Goal: Task Accomplishment & Management: Manage account settings

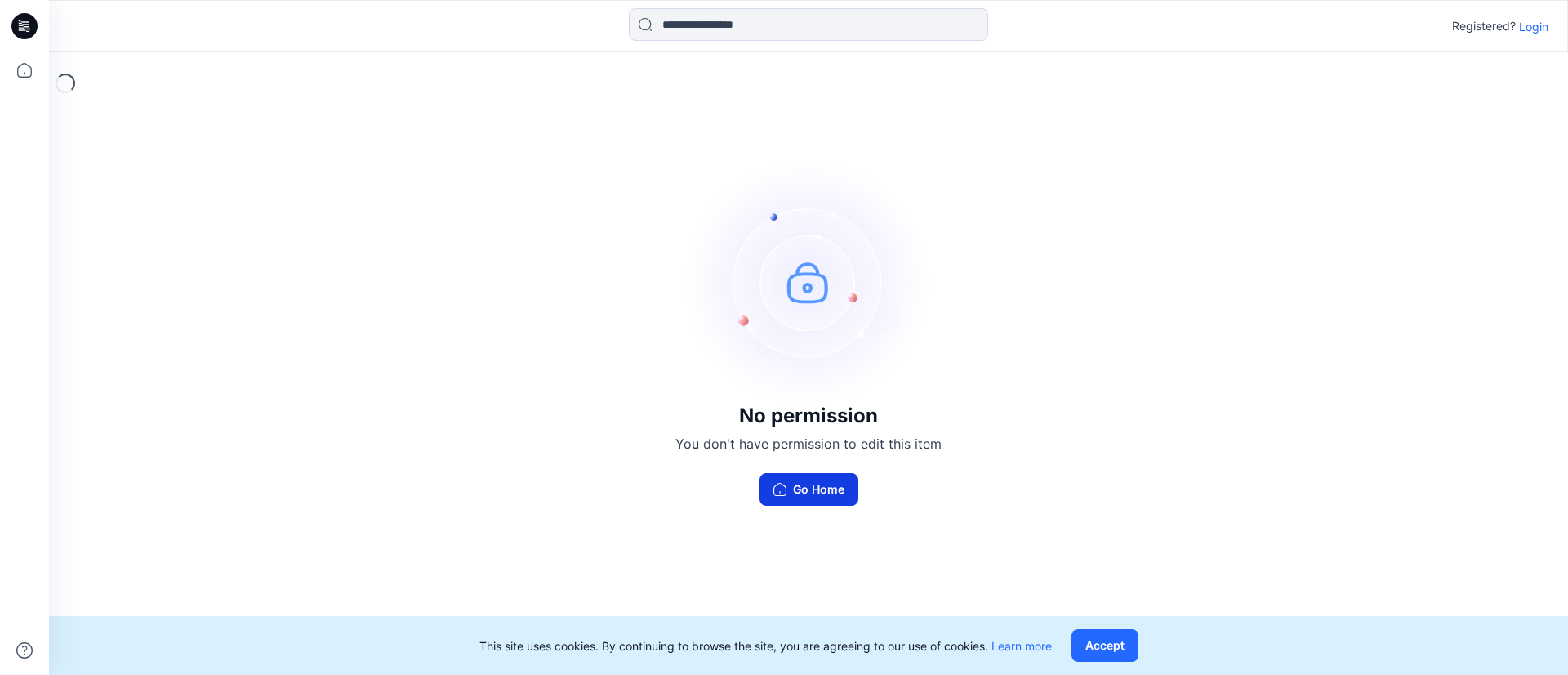
click at [812, 488] on button "Go Home" at bounding box center [809, 490] width 99 height 32
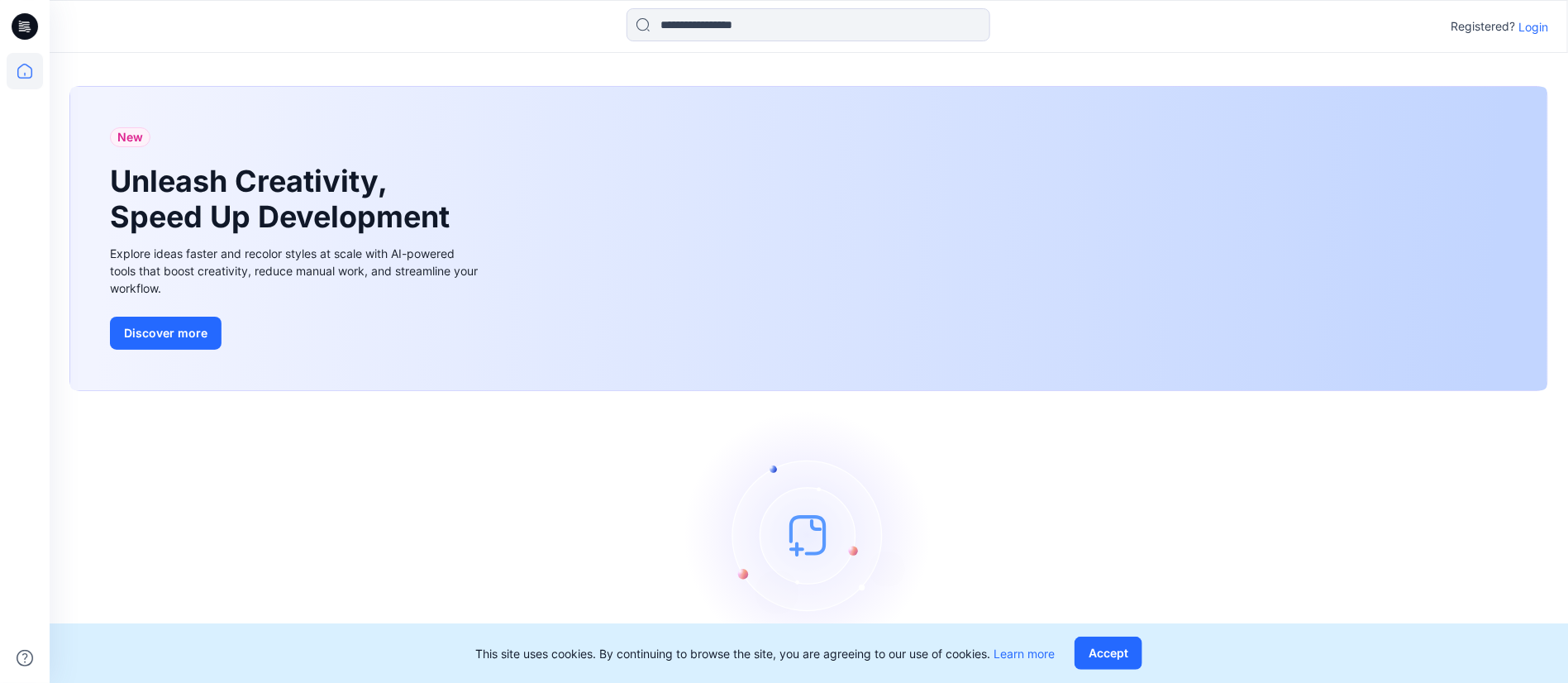
click at [1539, 14] on div "Registered? Login" at bounding box center [807, 27] width 1517 height 37
click at [1538, 19] on p "Login" at bounding box center [1532, 27] width 30 height 17
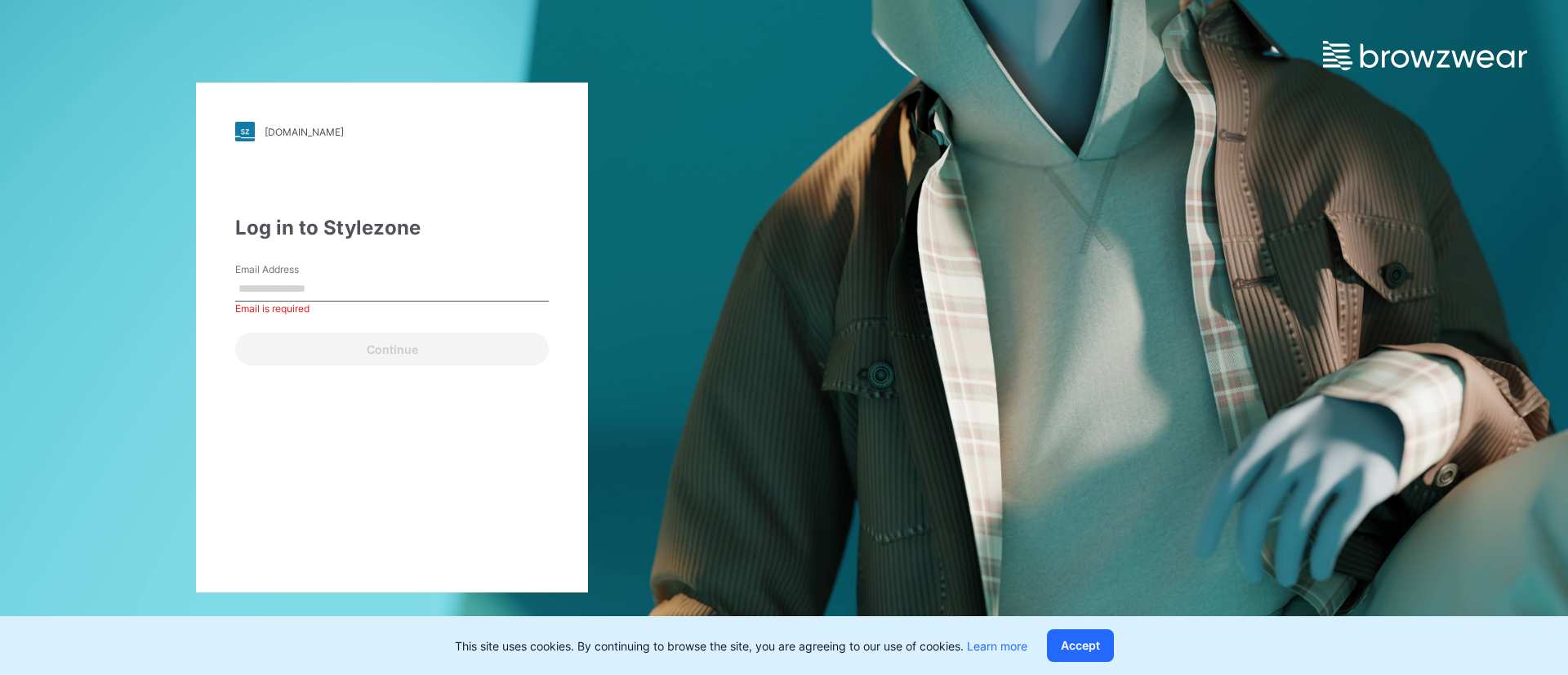
click at [380, 268] on div "Email Address Email is required" at bounding box center [391, 286] width 314 height 49
click at [370, 292] on input "Email Address" at bounding box center [391, 289] width 314 height 25
click at [352, 291] on input "Email Address" at bounding box center [391, 289] width 314 height 25
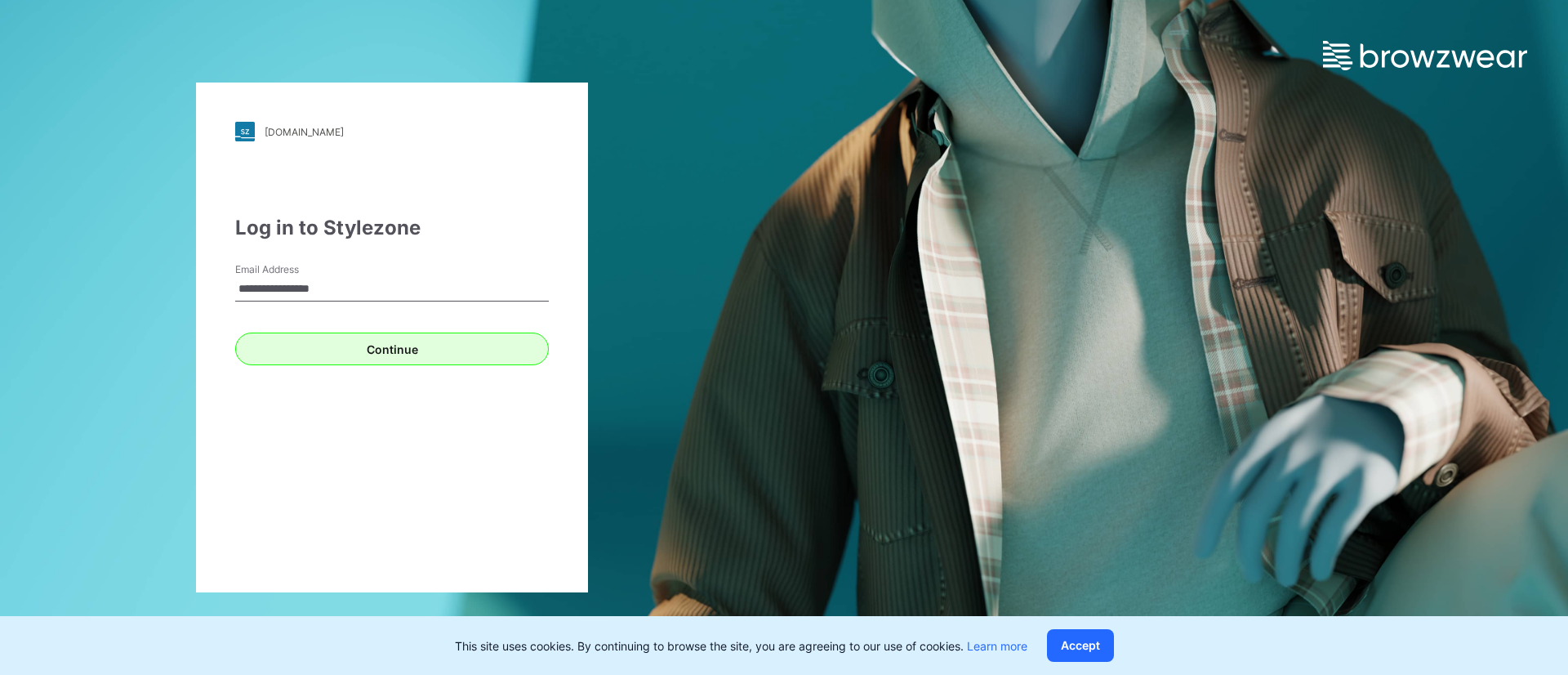
type input "**********"
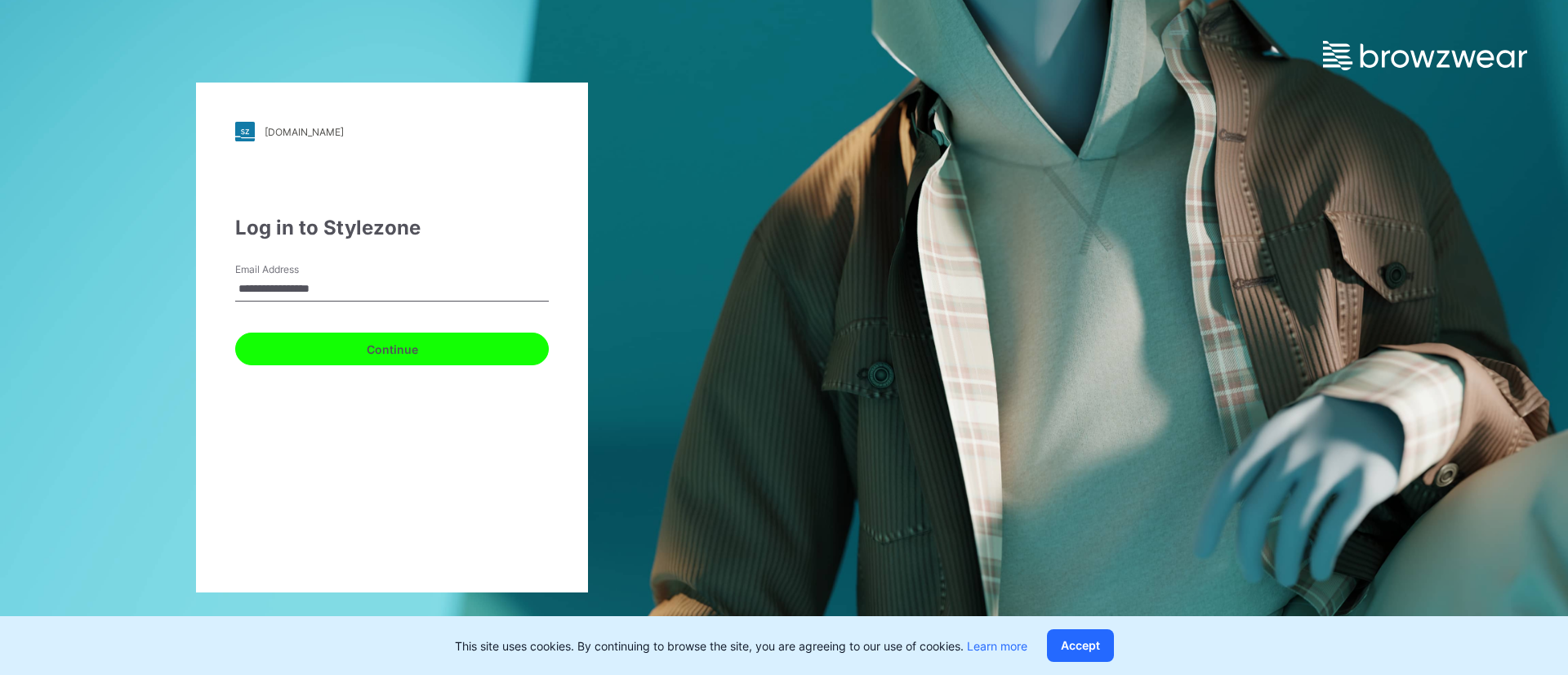
click at [406, 351] on button "Continue" at bounding box center [391, 348] width 314 height 32
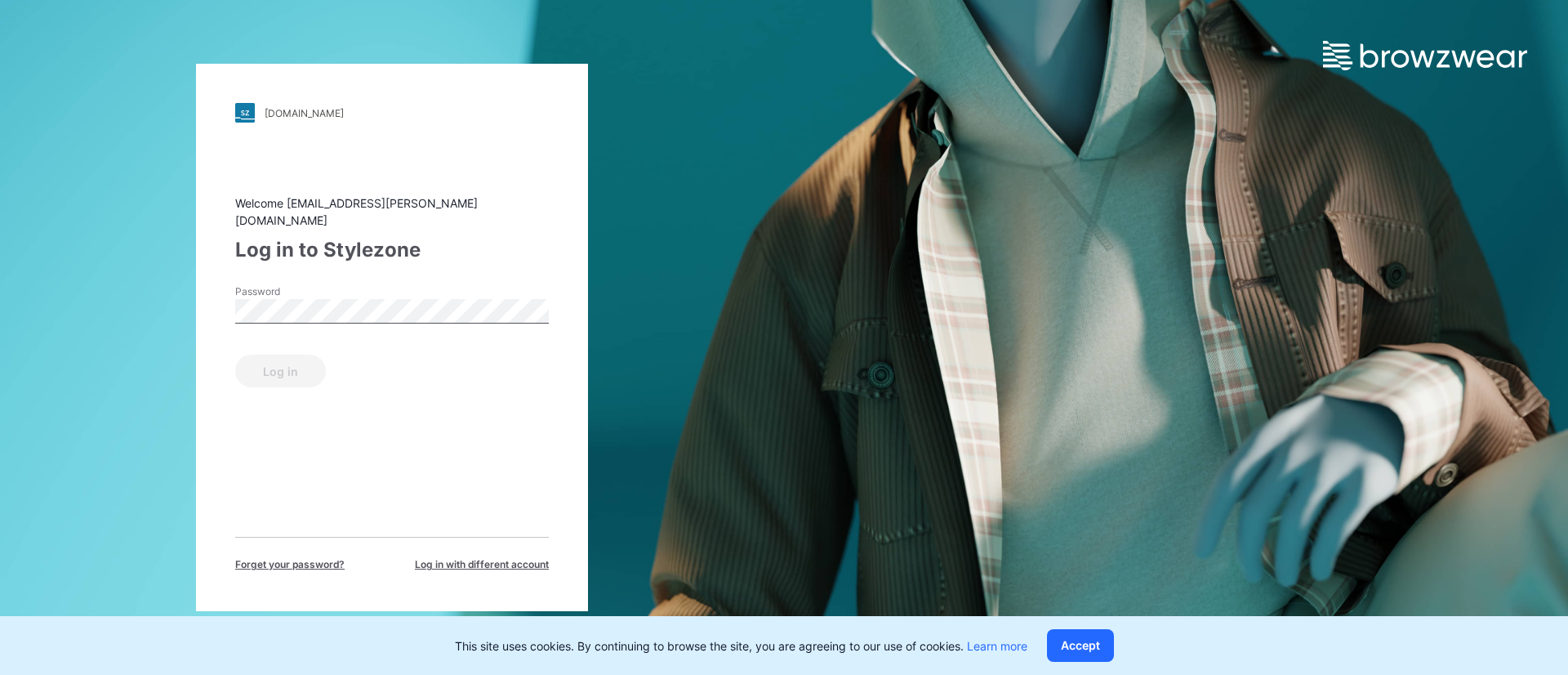
click at [324, 285] on label "Password" at bounding box center [292, 291] width 115 height 14
click at [354, 348] on div "Log in" at bounding box center [391, 368] width 314 height 39
click at [315, 241] on div "Log in to Stylezone" at bounding box center [391, 249] width 314 height 30
click at [373, 285] on div "Password Password is required" at bounding box center [391, 308] width 314 height 49
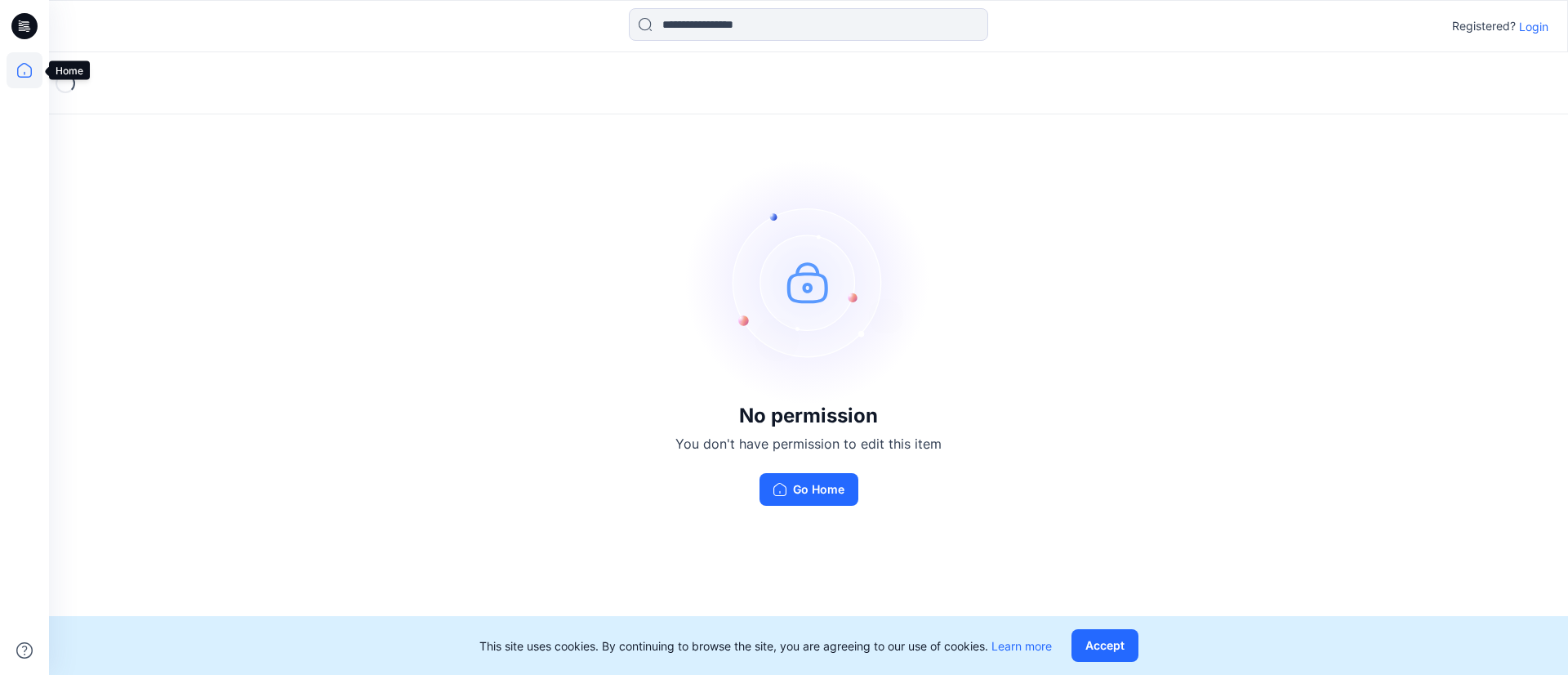
click at [21, 67] on icon at bounding box center [25, 71] width 36 height 36
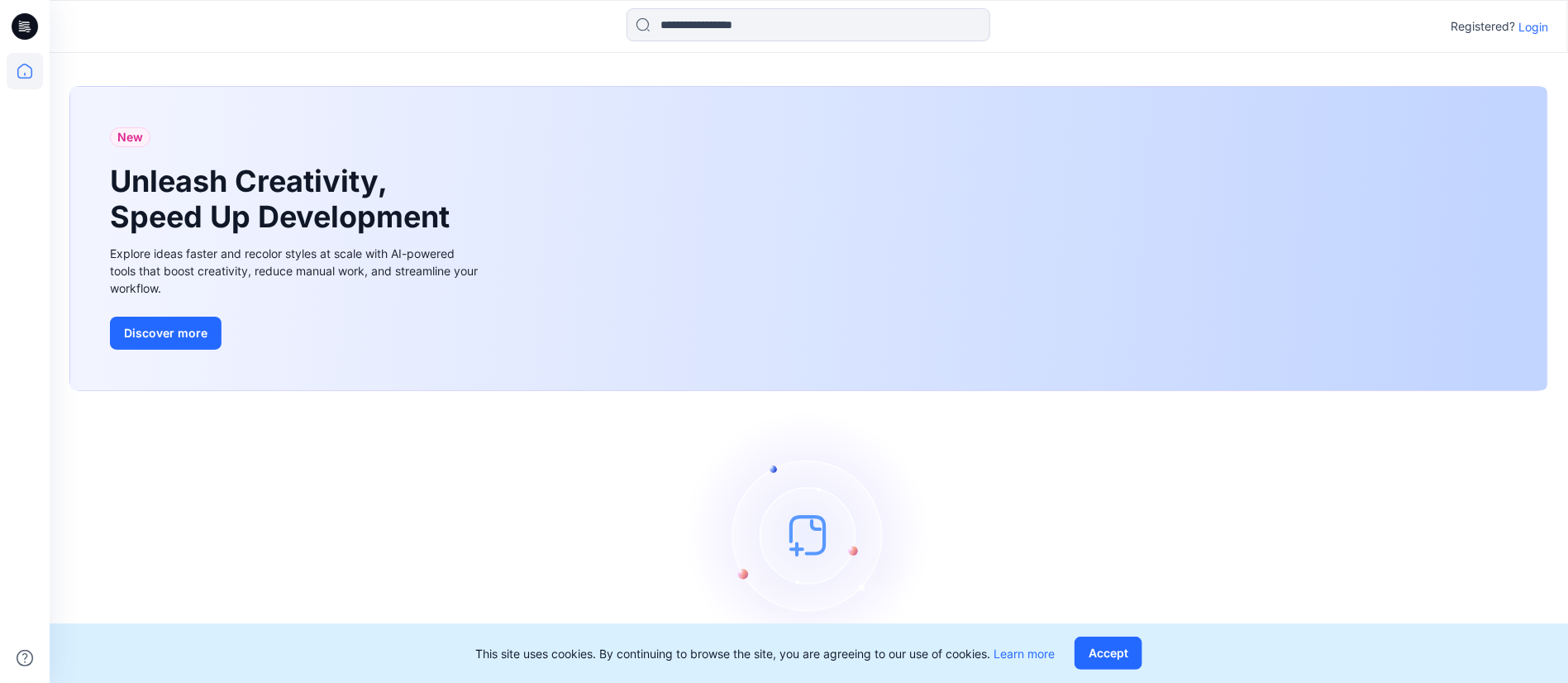
click at [1537, 20] on p "Login" at bounding box center [1532, 27] width 30 height 17
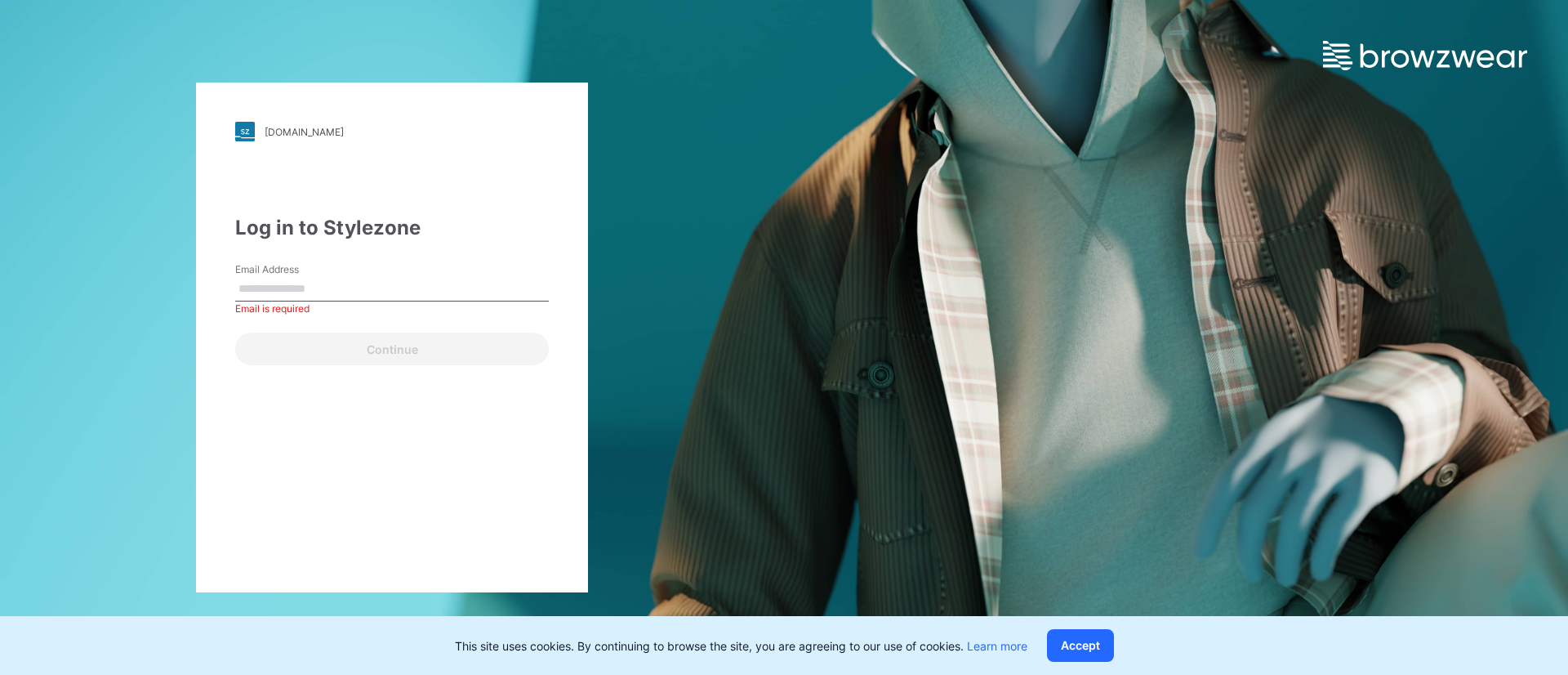
click at [392, 264] on div "Email Address Email is required" at bounding box center [391, 286] width 314 height 49
click at [372, 277] on input "Email Address" at bounding box center [391, 289] width 314 height 25
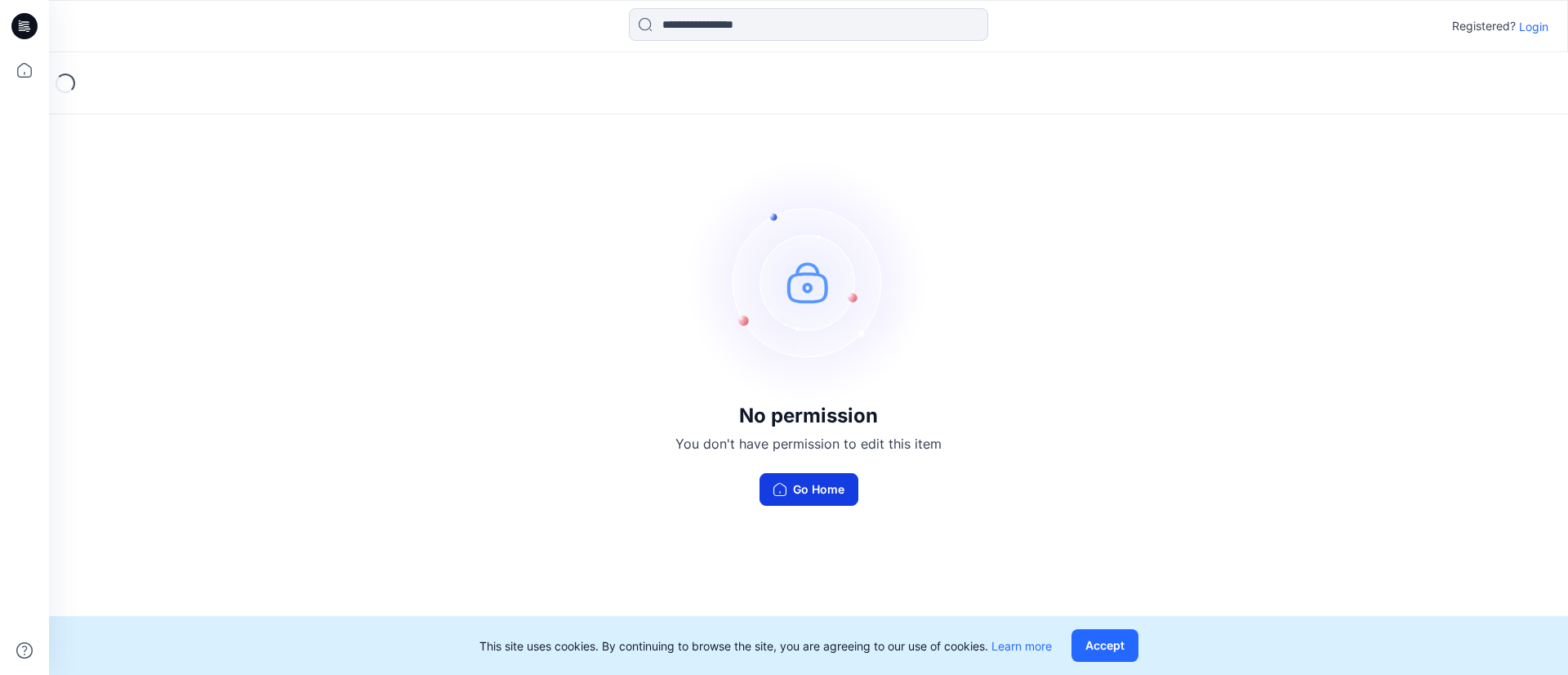
click at [834, 493] on button "Go Home" at bounding box center [809, 490] width 99 height 32
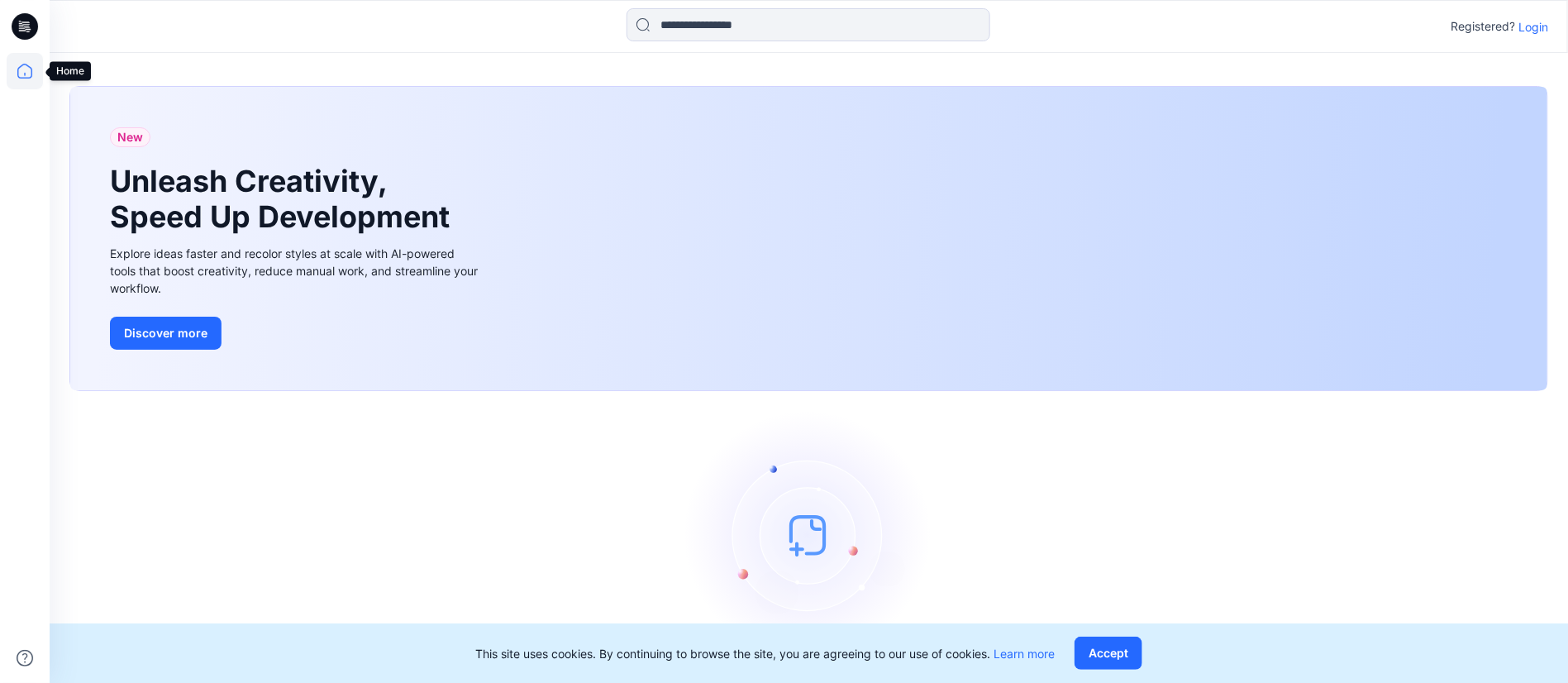
click at [25, 65] on icon at bounding box center [24, 71] width 14 height 14
click at [1545, 20] on p "Login" at bounding box center [1532, 27] width 30 height 17
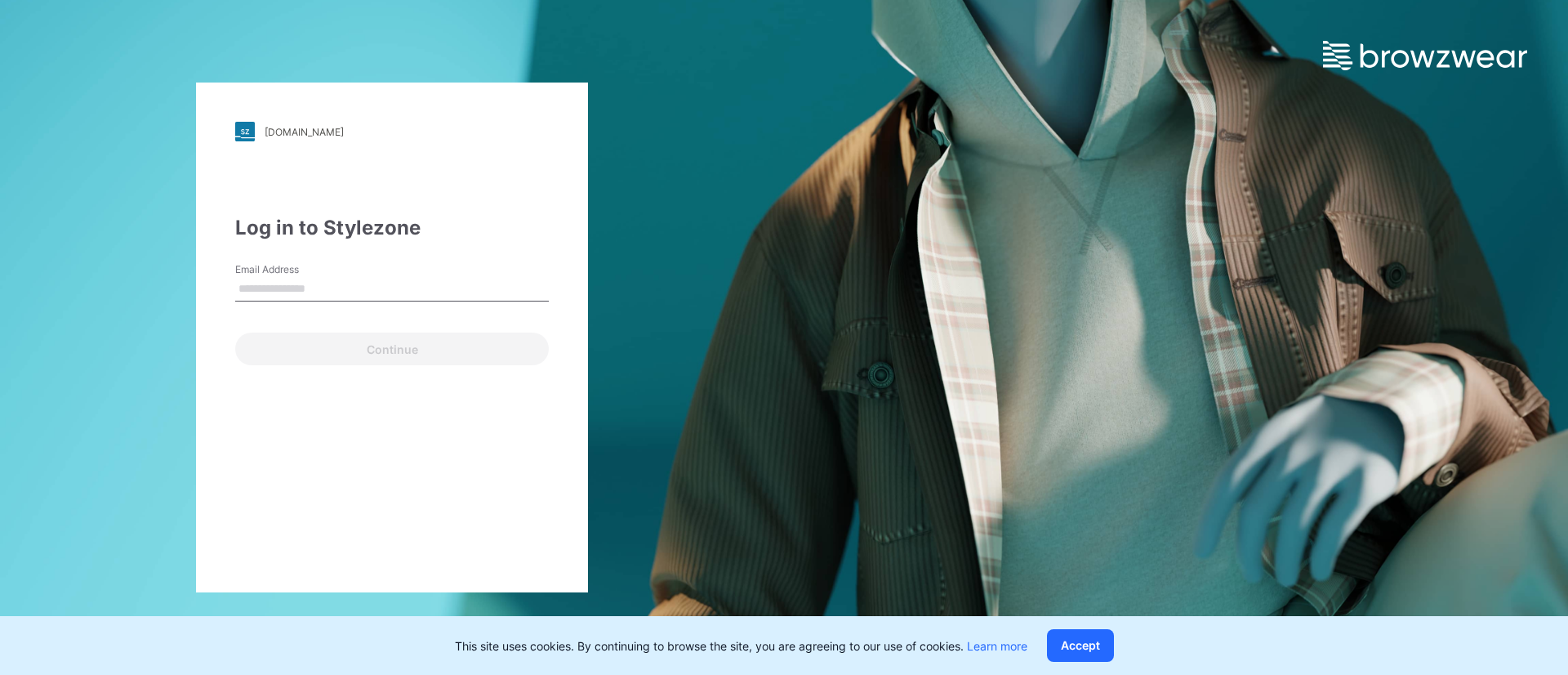
click at [315, 284] on input "Email Address" at bounding box center [391, 289] width 314 height 25
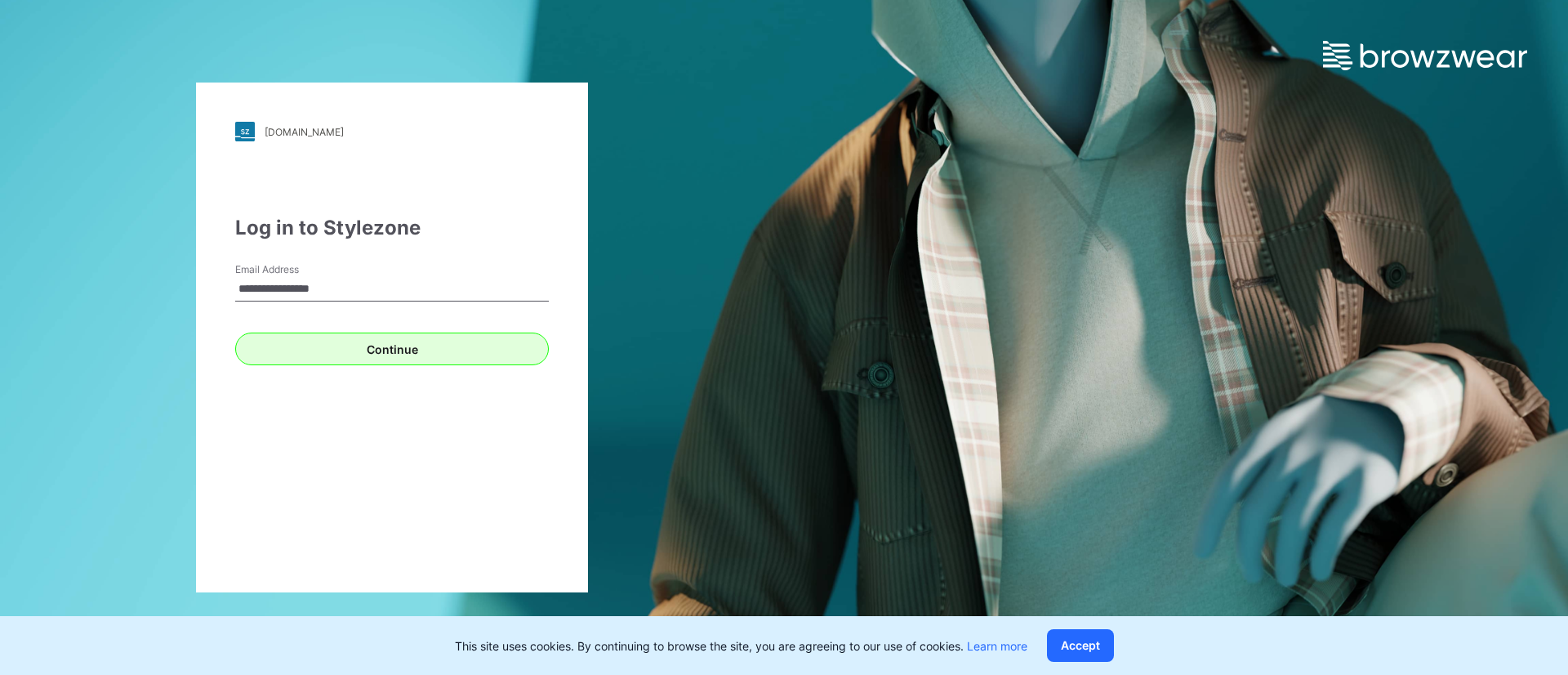
type input "**********"
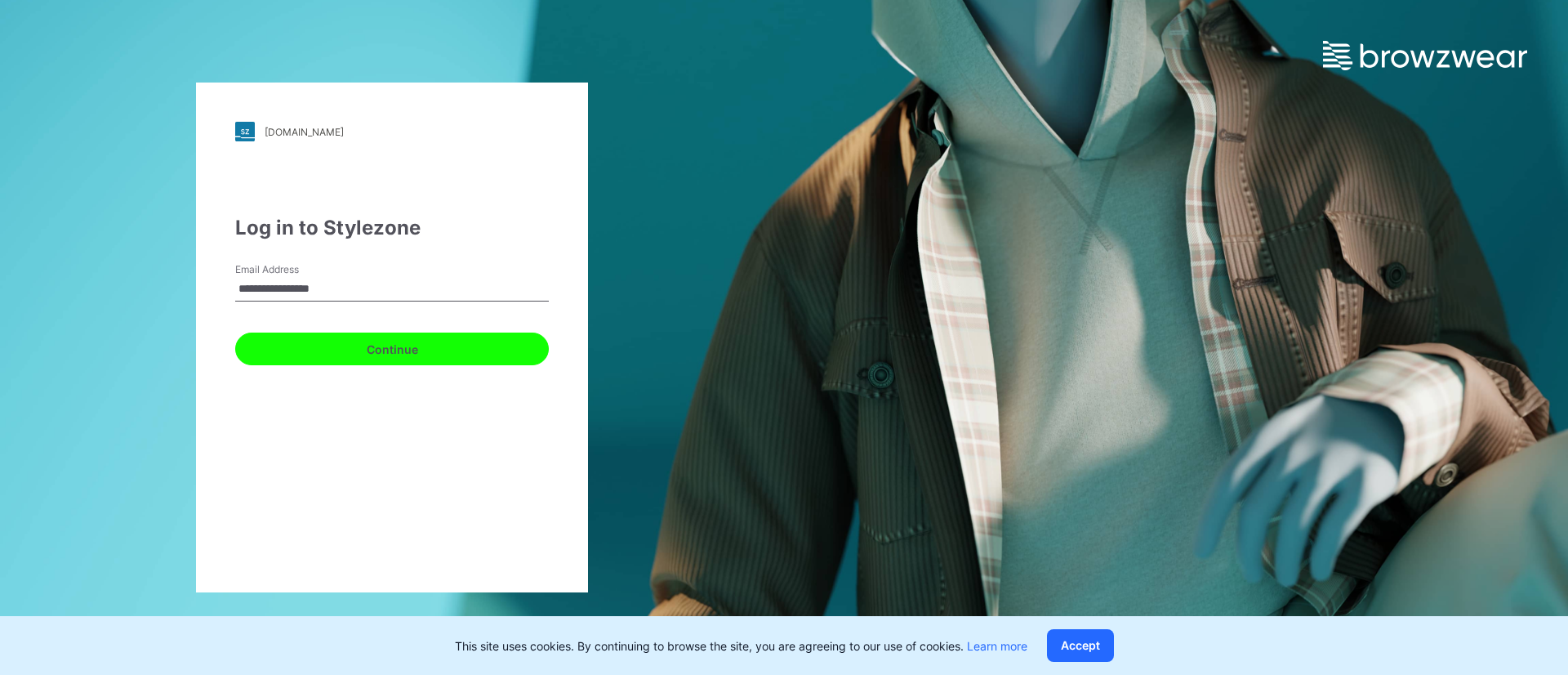
click at [389, 350] on button "Continue" at bounding box center [391, 348] width 314 height 32
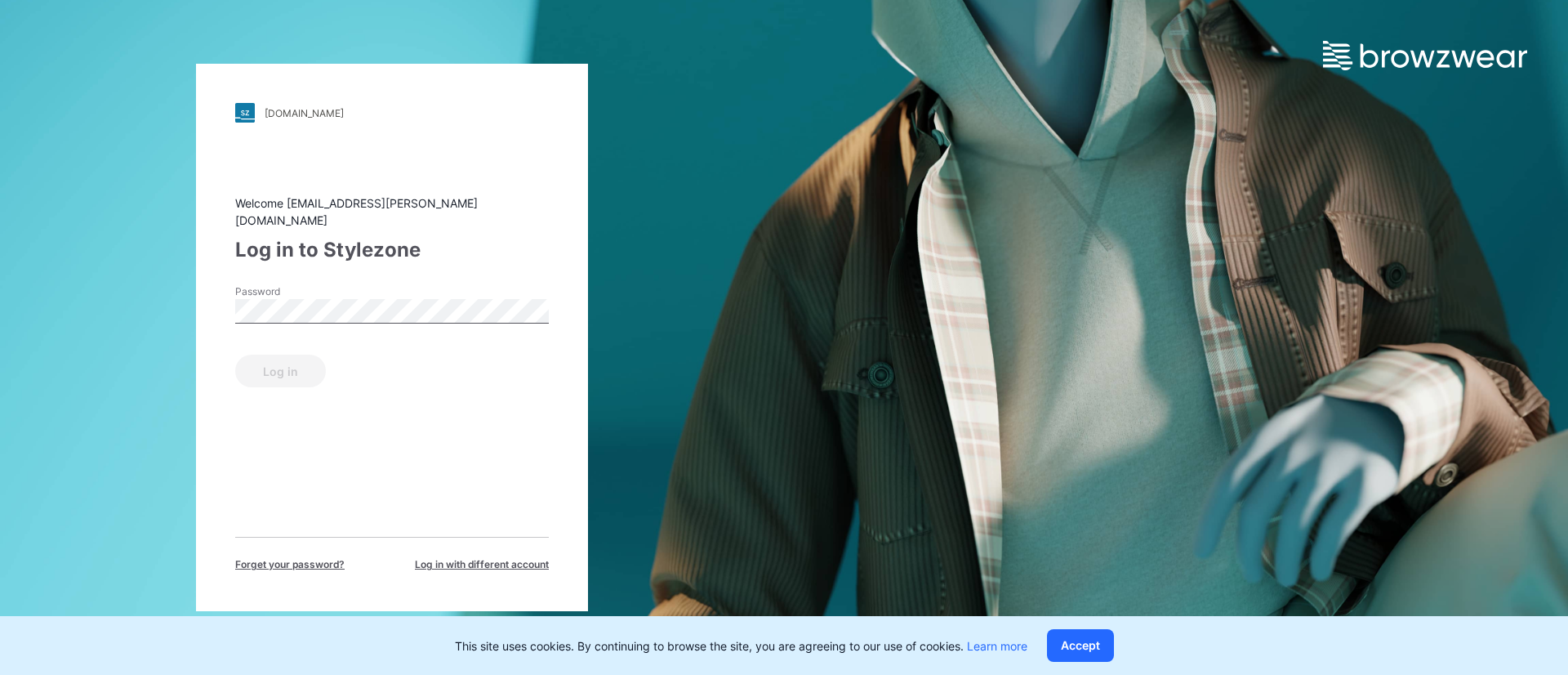
click at [383, 321] on div "Password" at bounding box center [391, 308] width 314 height 49
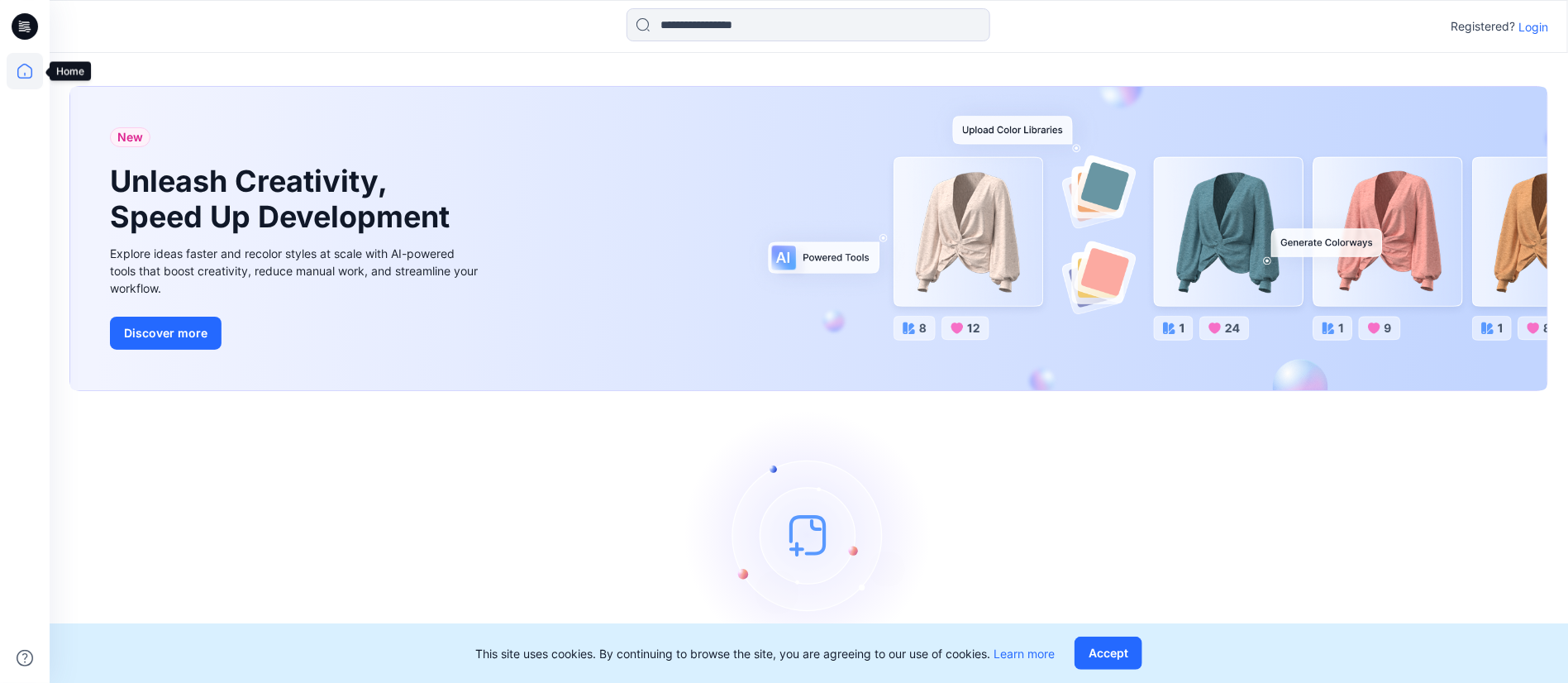
click at [28, 71] on icon at bounding box center [25, 71] width 37 height 37
click at [1535, 21] on p "Login" at bounding box center [1532, 27] width 30 height 17
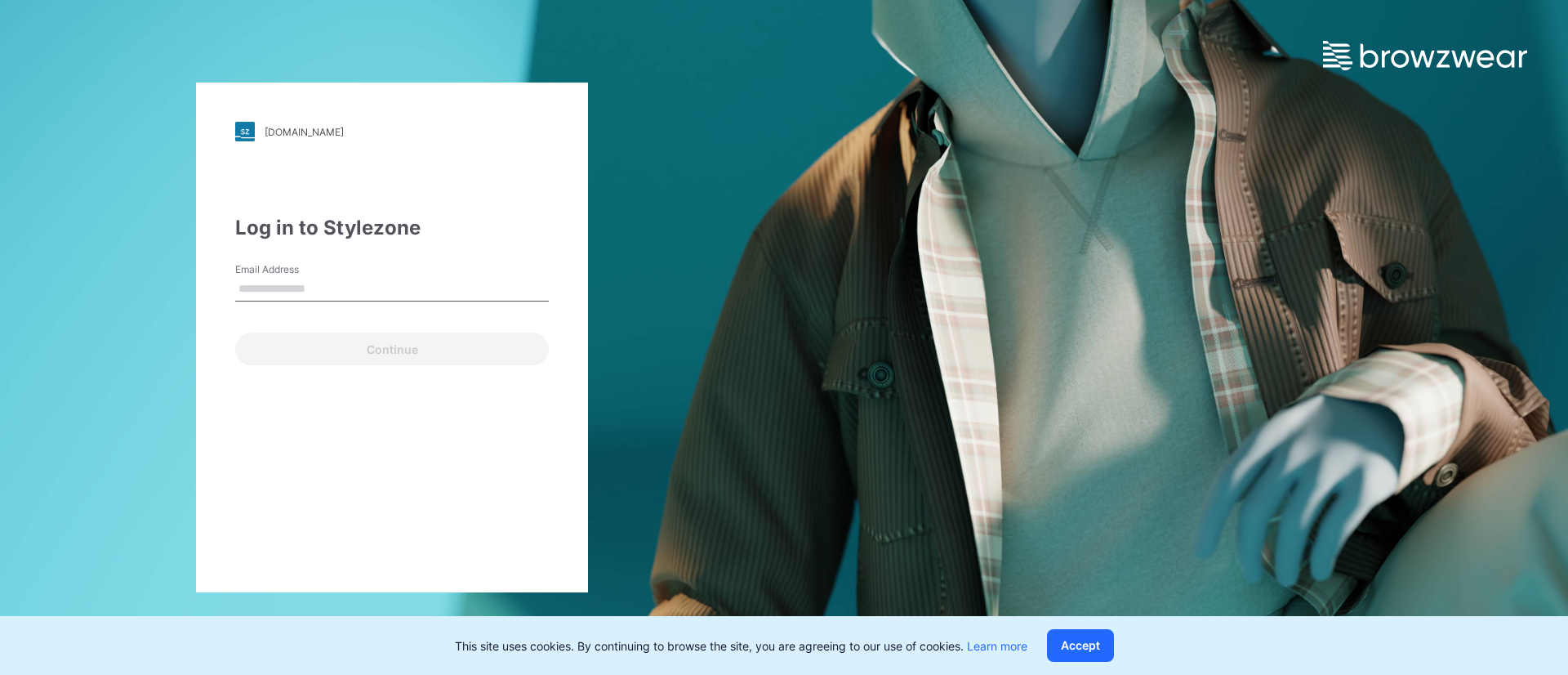
click at [445, 279] on input "Email Address" at bounding box center [391, 289] width 314 height 25
click at [446, 244] on div "Log in to Stylezone Email Address Email is required Continue" at bounding box center [391, 288] width 314 height 152
click at [431, 297] on input "Email Address" at bounding box center [391, 289] width 314 height 25
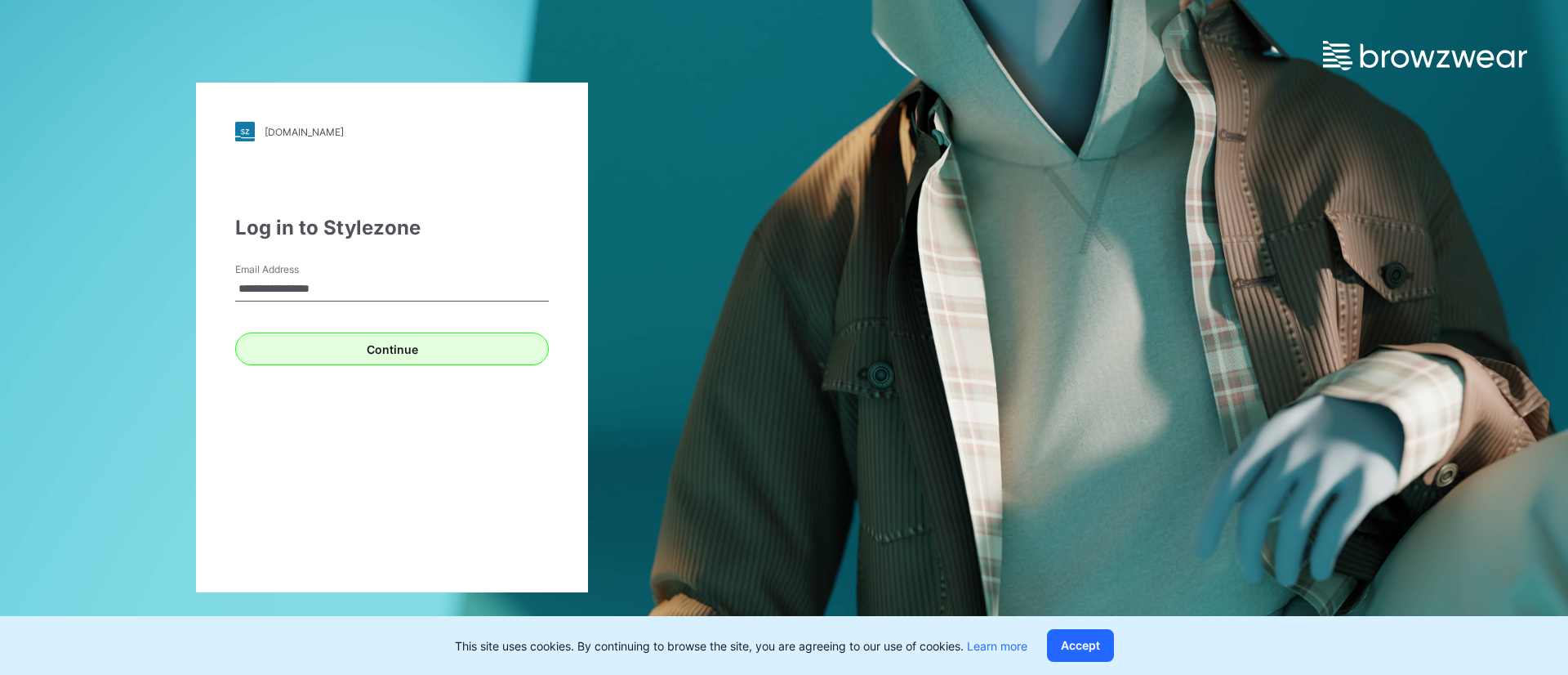
type input "**********"
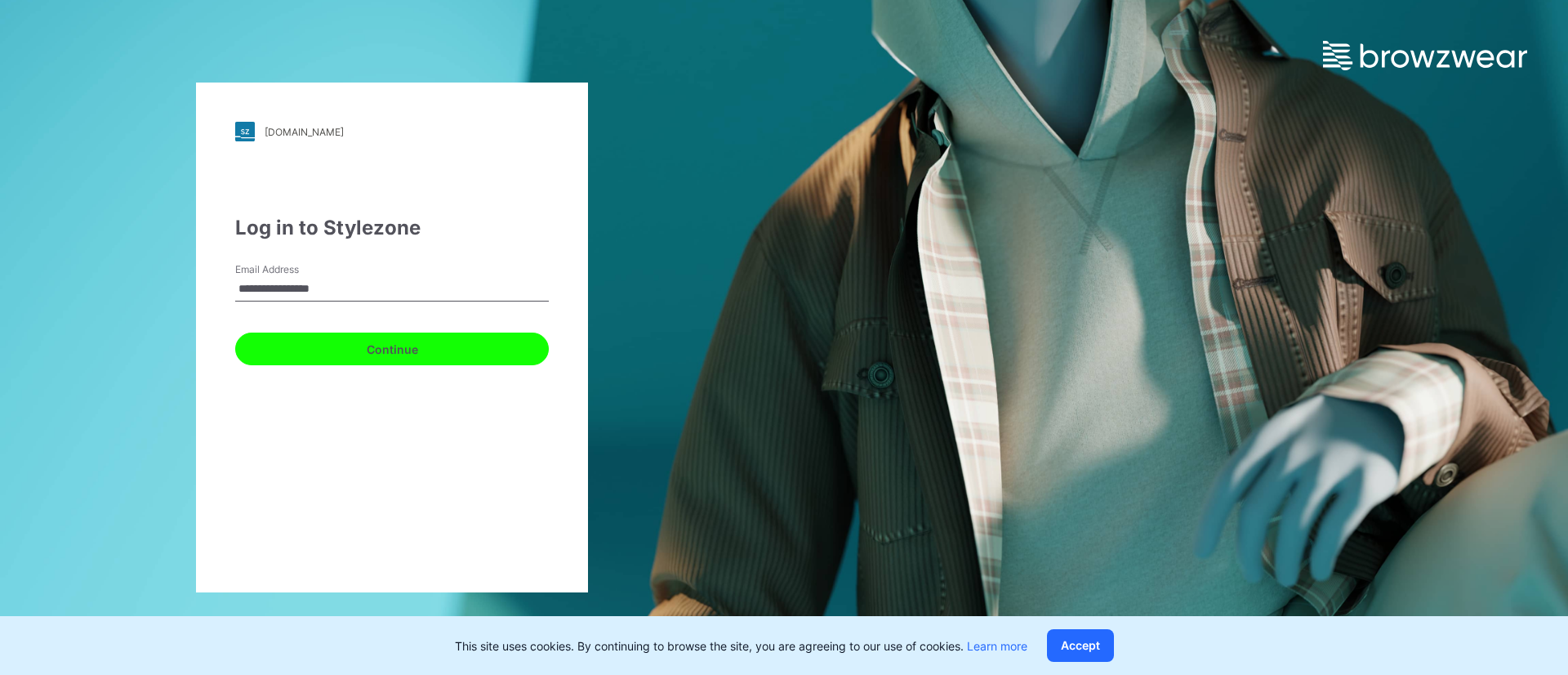
click at [389, 353] on button "Continue" at bounding box center [391, 348] width 314 height 32
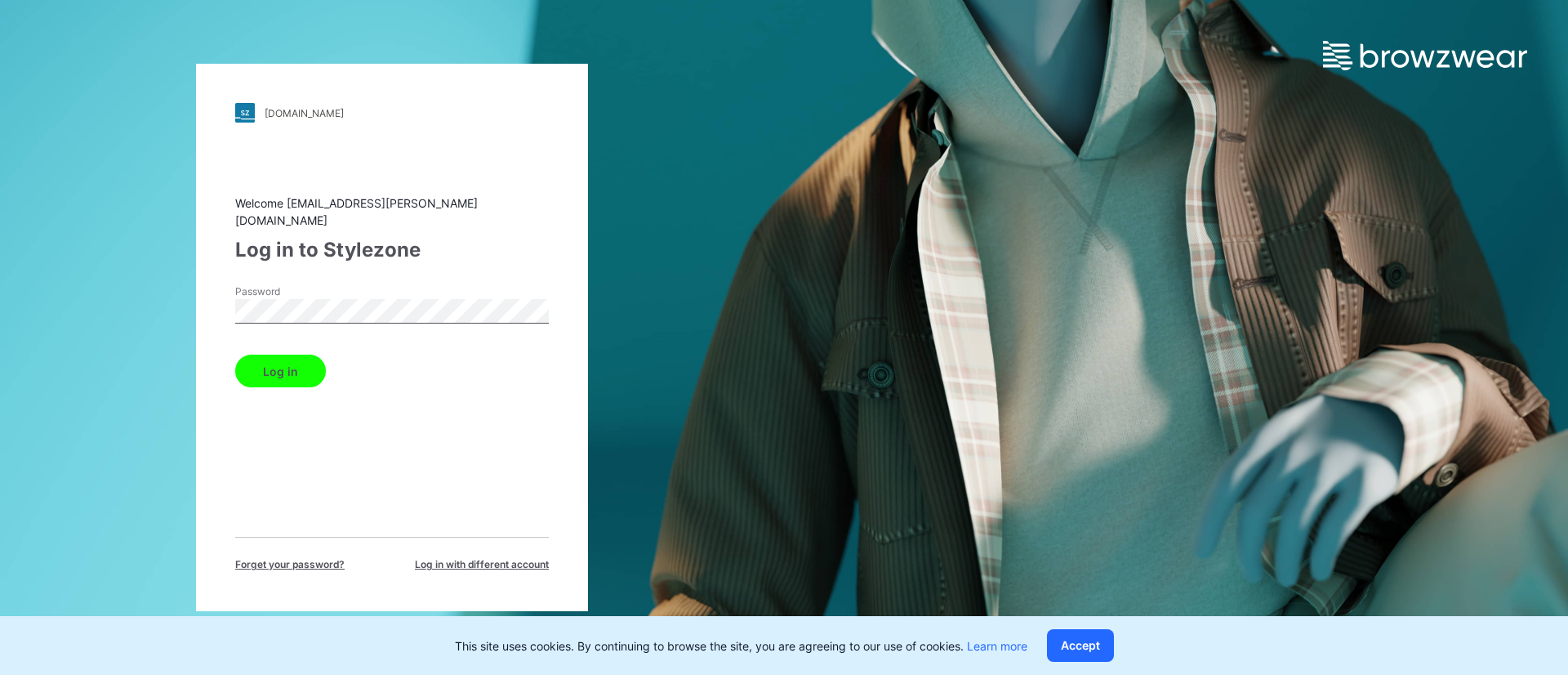
click at [282, 364] on button "Log in" at bounding box center [280, 370] width 91 height 32
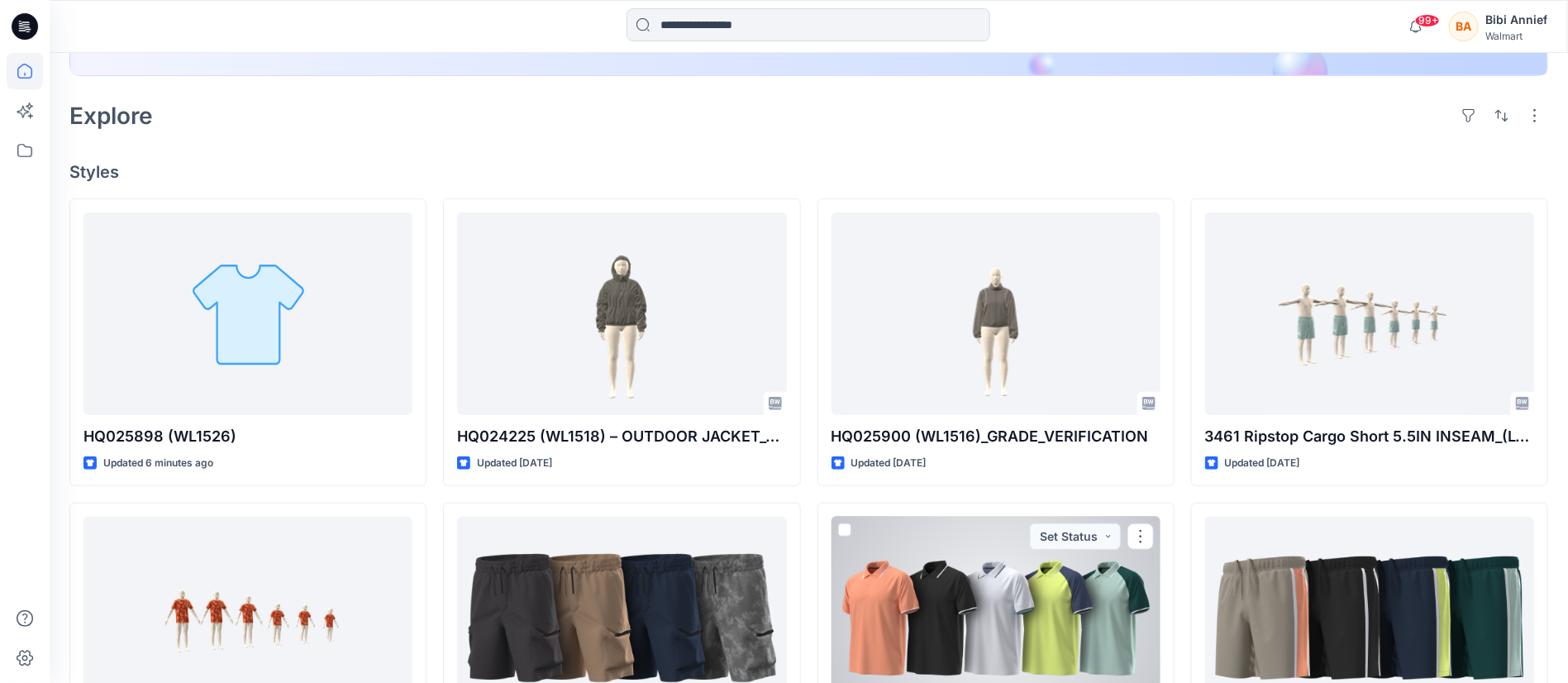
scroll to position [497, 0]
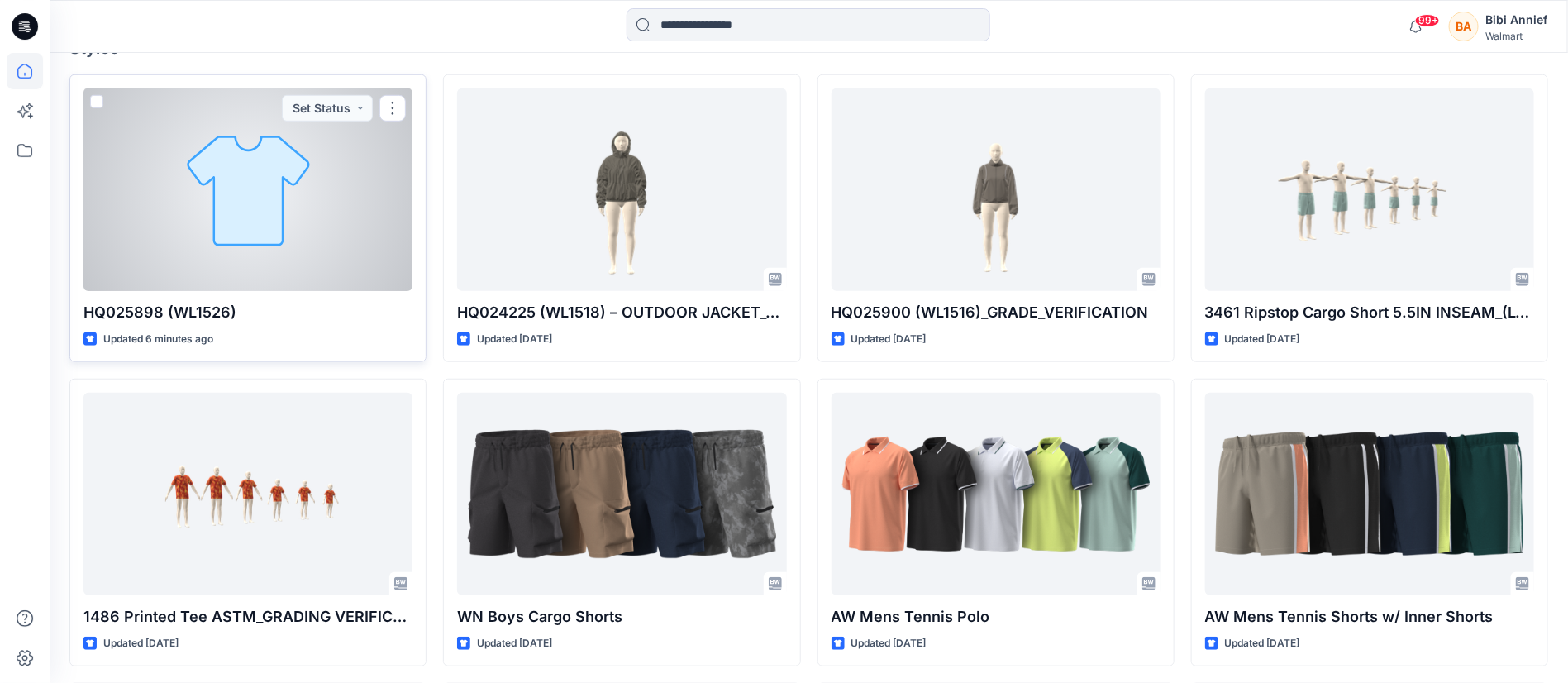
click at [284, 322] on p "HQ025898 (WL1526)" at bounding box center [247, 313] width 329 height 23
